Goal: Find contact information: Obtain details needed to contact an individual or organization

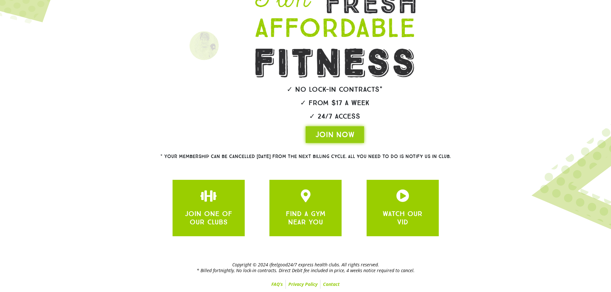
scroll to position [112, 0]
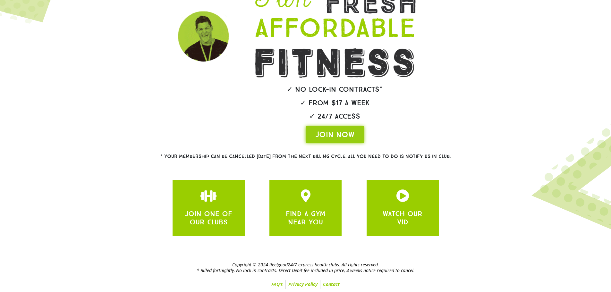
click at [302, 262] on h2 "Copyright © 2024 ifeelgood24/7 express health clubs. All rights reserved. * Bil…" at bounding box center [305, 268] width 411 height 12
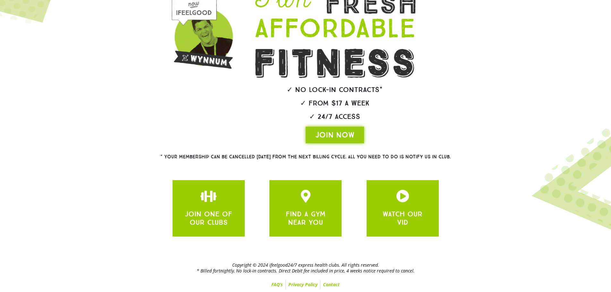
scroll to position [0, 0]
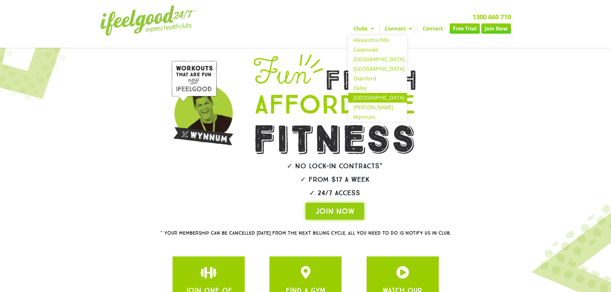
click at [389, 95] on link "[GEOGRAPHIC_DATA]" at bounding box center [377, 98] width 59 height 10
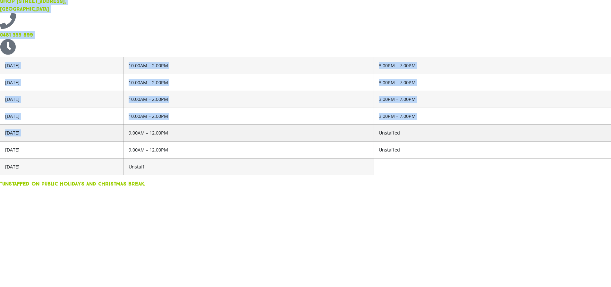
scroll to position [1251, 0]
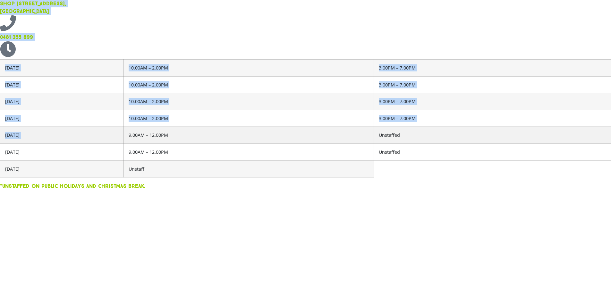
drag, startPoint x: 116, startPoint y: 98, endPoint x: 176, endPoint y: 141, distance: 73.9
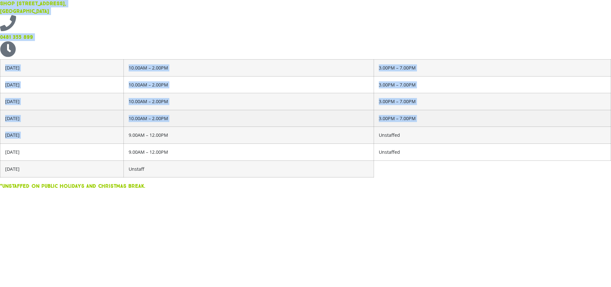
click at [176, 127] on td "10.00AM – 2.00PM" at bounding box center [249, 118] width 250 height 17
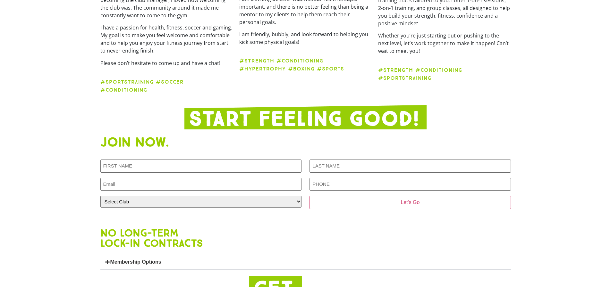
scroll to position [896, 0]
drag, startPoint x: 138, startPoint y: 162, endPoint x: 292, endPoint y: 120, distance: 159.8
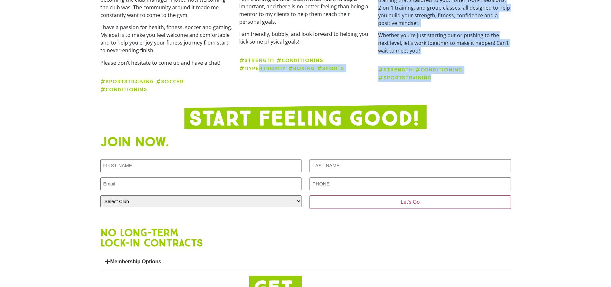
drag, startPoint x: 229, startPoint y: 113, endPoint x: 130, endPoint y: 114, distance: 99.1
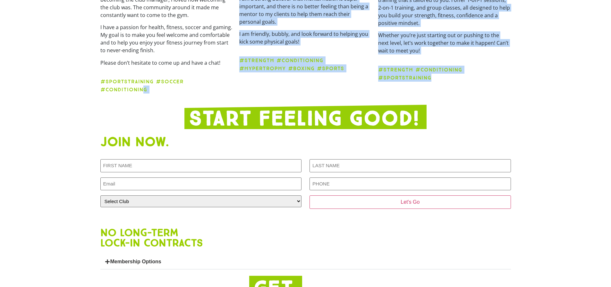
drag, startPoint x: 144, startPoint y: 115, endPoint x: 153, endPoint y: 119, distance: 9.2
click at [156, 120] on div at bounding box center [305, 117] width 411 height 24
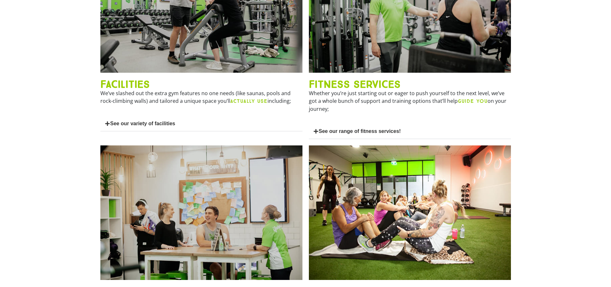
scroll to position [351, 0]
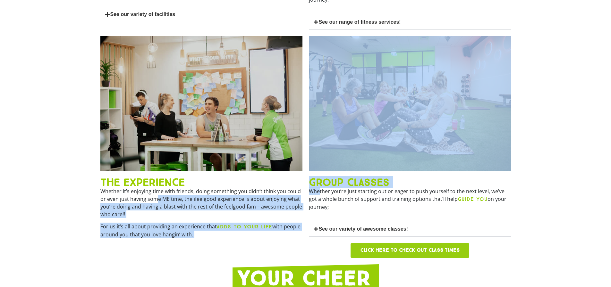
drag, startPoint x: 169, startPoint y: 209, endPoint x: 320, endPoint y: 203, distance: 150.9
click at [320, 203] on div "THE EXPERIENCE Whether it’s enjoying time with friends, doing something you did…" at bounding box center [305, 147] width 417 height 228
click at [320, 203] on p "Whether you’re just starting out or eager to push yourself to the next level, w…" at bounding box center [410, 199] width 202 height 23
click at [319, 200] on p "Whether you’re just starting out or eager to push yourself to the next level, w…" at bounding box center [410, 199] width 202 height 23
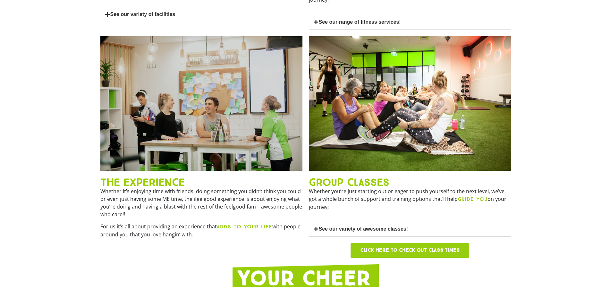
drag, startPoint x: 313, startPoint y: 214, endPoint x: 333, endPoint y: 218, distance: 20.9
click at [334, 211] on p "Whether you’re just starting out or eager to push yourself to the next level, w…" at bounding box center [410, 199] width 202 height 23
click at [331, 211] on p "Whether you’re just starting out or eager to push yourself to the next level, w…" at bounding box center [410, 199] width 202 height 23
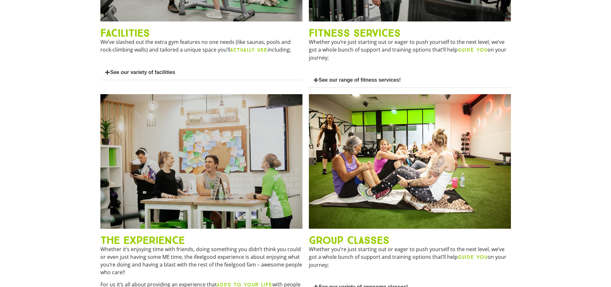
click at [304, 183] on div "THE EXPERIENCE Whether it’s enjoying time with friends, doing something you did…" at bounding box center [201, 205] width 209 height 228
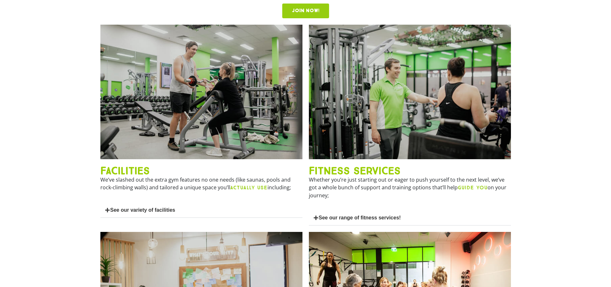
scroll to position [158, 0]
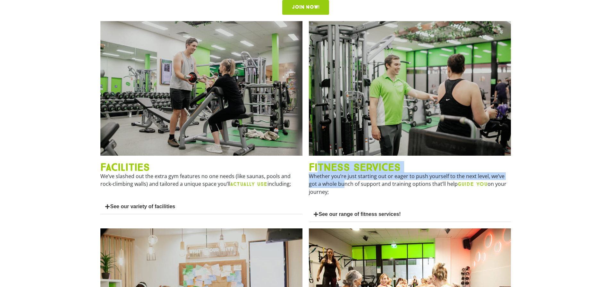
drag, startPoint x: 317, startPoint y: 179, endPoint x: 336, endPoint y: 195, distance: 24.6
click at [336, 195] on div "FITNESS SERVICES Whether you’re just starting out or eager to push yourself to …" at bounding box center [410, 121] width 209 height 207
click at [313, 190] on p "Whether you’re just starting out or eager to push yourself to the next level, w…" at bounding box center [410, 184] width 202 height 23
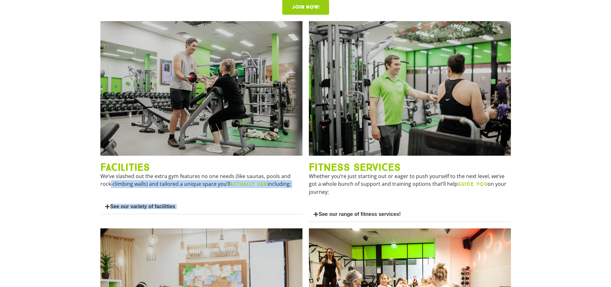
drag, startPoint x: 291, startPoint y: 187, endPoint x: 308, endPoint y: 171, distance: 22.9
click at [308, 171] on div "FACILITIES We’ve slashed out the extra gym features no one needs (like saunas, …" at bounding box center [305, 121] width 417 height 207
click at [308, 171] on div "FITNESS SERVICES Whether you’re just starting out or eager to push yourself to …" at bounding box center [410, 121] width 209 height 207
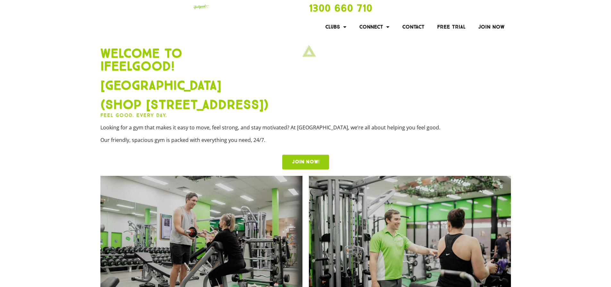
scroll to position [0, 0]
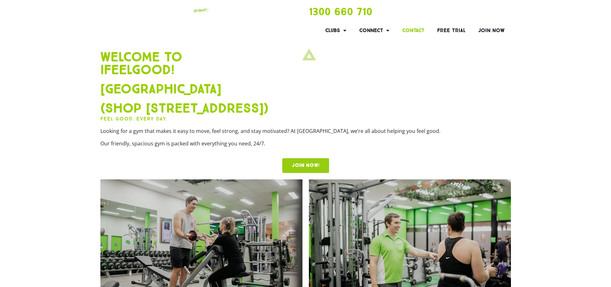
click at [426, 30] on link "Contact" at bounding box center [413, 30] width 35 height 15
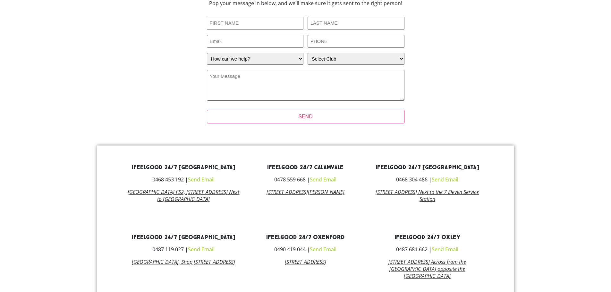
scroll to position [192, 0]
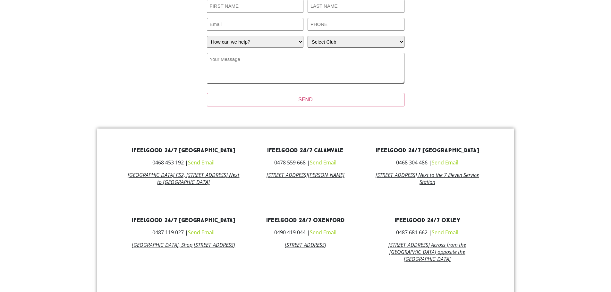
click at [342, 48] on select "Select Club [GEOGRAPHIC_DATA] [GEOGRAPHIC_DATA] [GEOGRAPHIC_DATA] [GEOGRAPHIC_D…" at bounding box center [356, 42] width 97 height 12
click at [269, 84] on textarea "Your Message (Required)" at bounding box center [306, 68] width 198 height 31
click at [351, 48] on select "Select Club [GEOGRAPHIC_DATA] [GEOGRAPHIC_DATA] [GEOGRAPHIC_DATA] [GEOGRAPHIC_D…" at bounding box center [356, 42] width 97 height 12
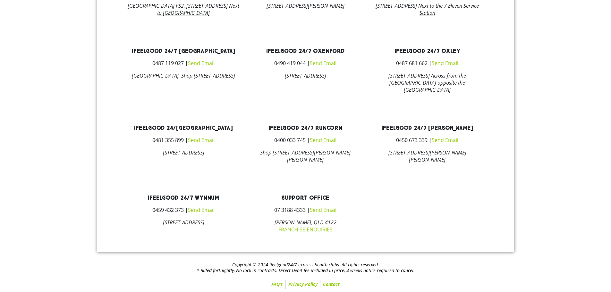
scroll to position [456, 0]
